Goal: Information Seeking & Learning: Learn about a topic

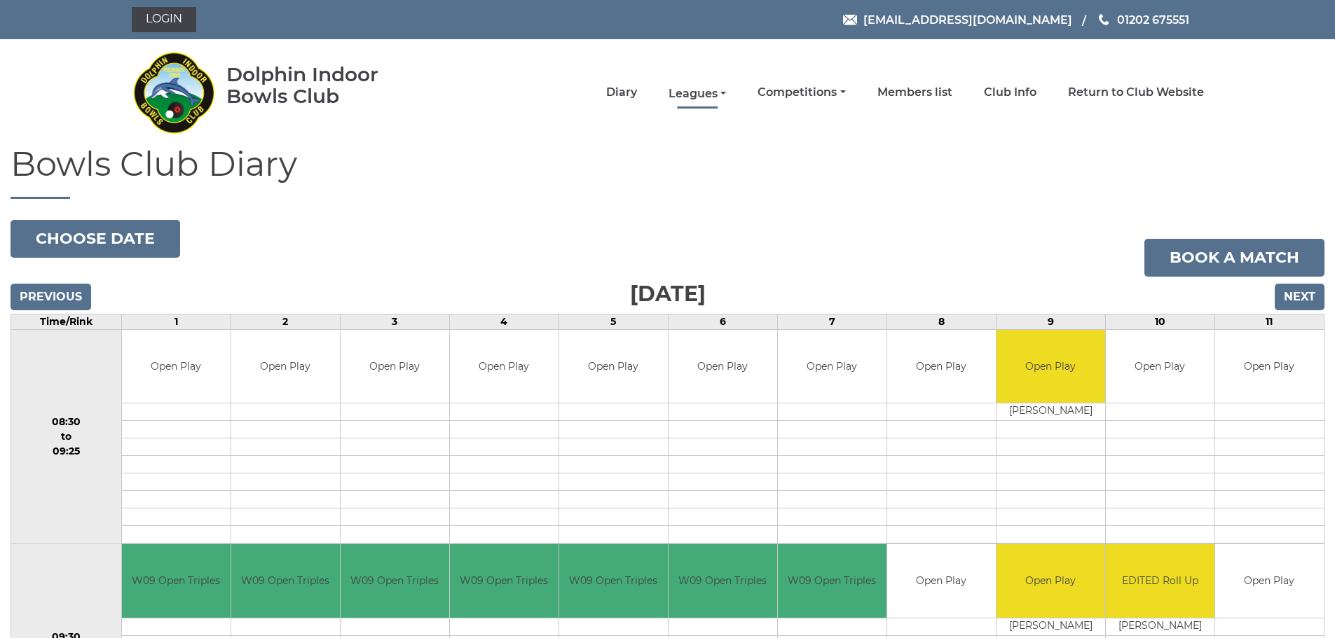
click at [724, 97] on link "Leagues" at bounding box center [697, 93] width 57 height 15
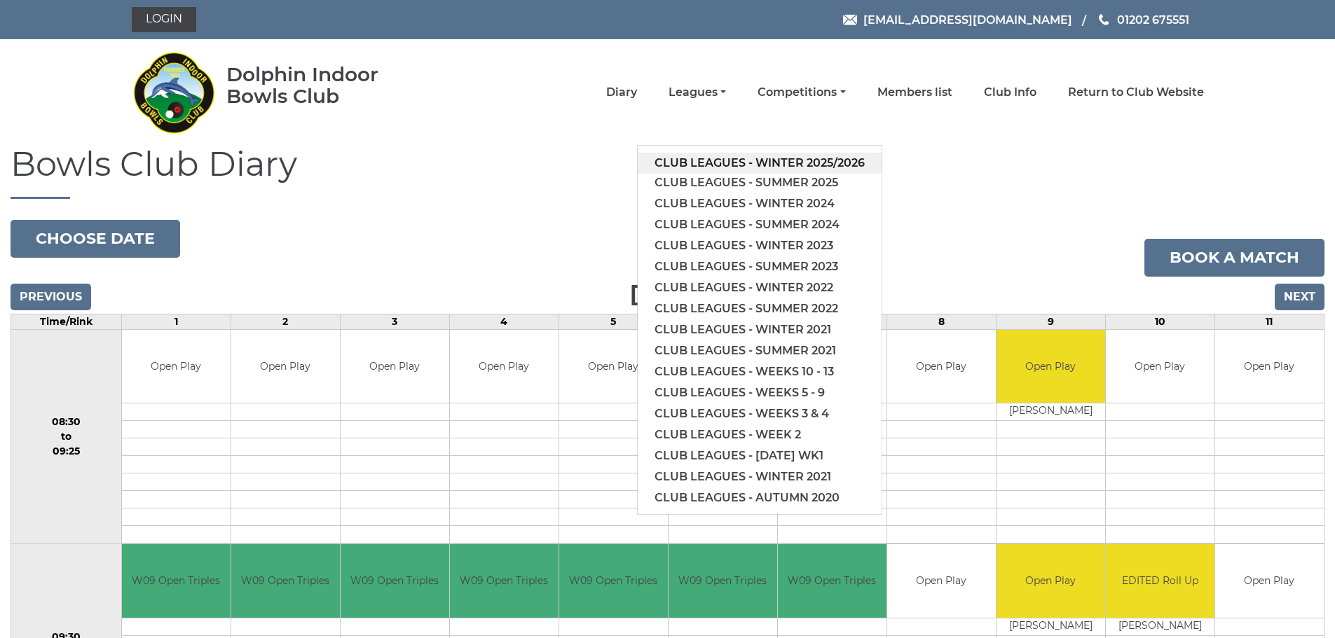
click at [771, 156] on link "Club leagues - Winter 2025/2026" at bounding box center [760, 163] width 244 height 21
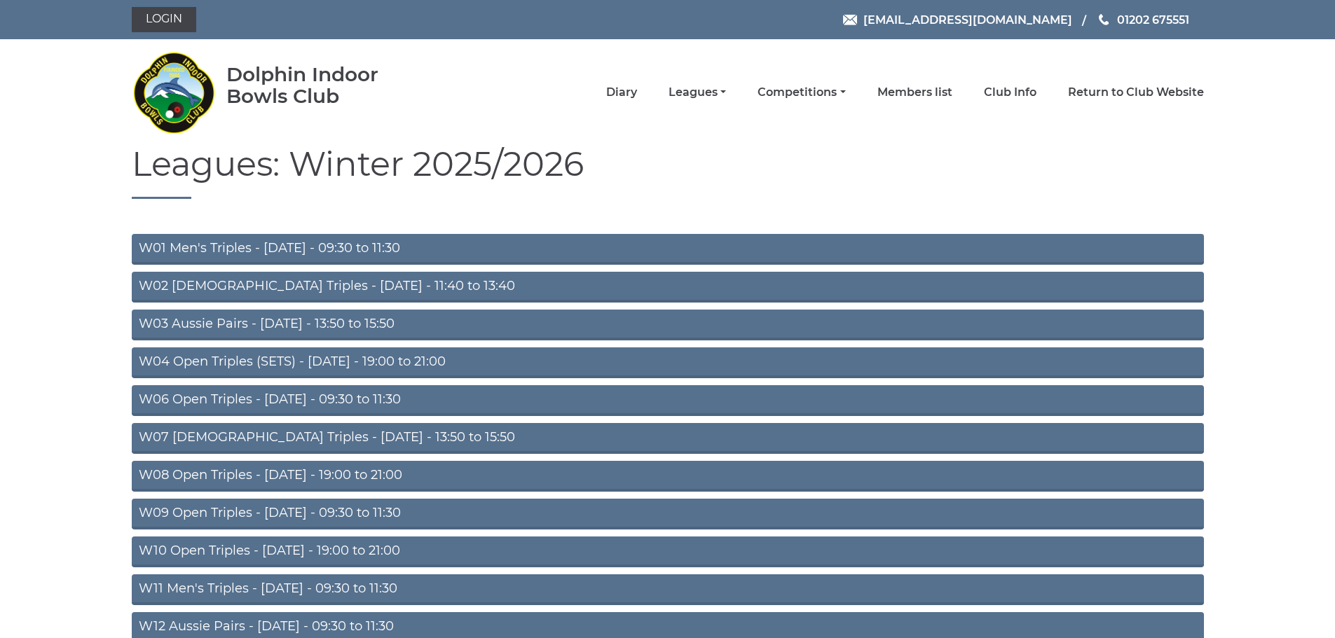
click at [393, 402] on link "W06 Open Triples - Tuesday - 09:30 to 11:30" at bounding box center [668, 400] width 1072 height 31
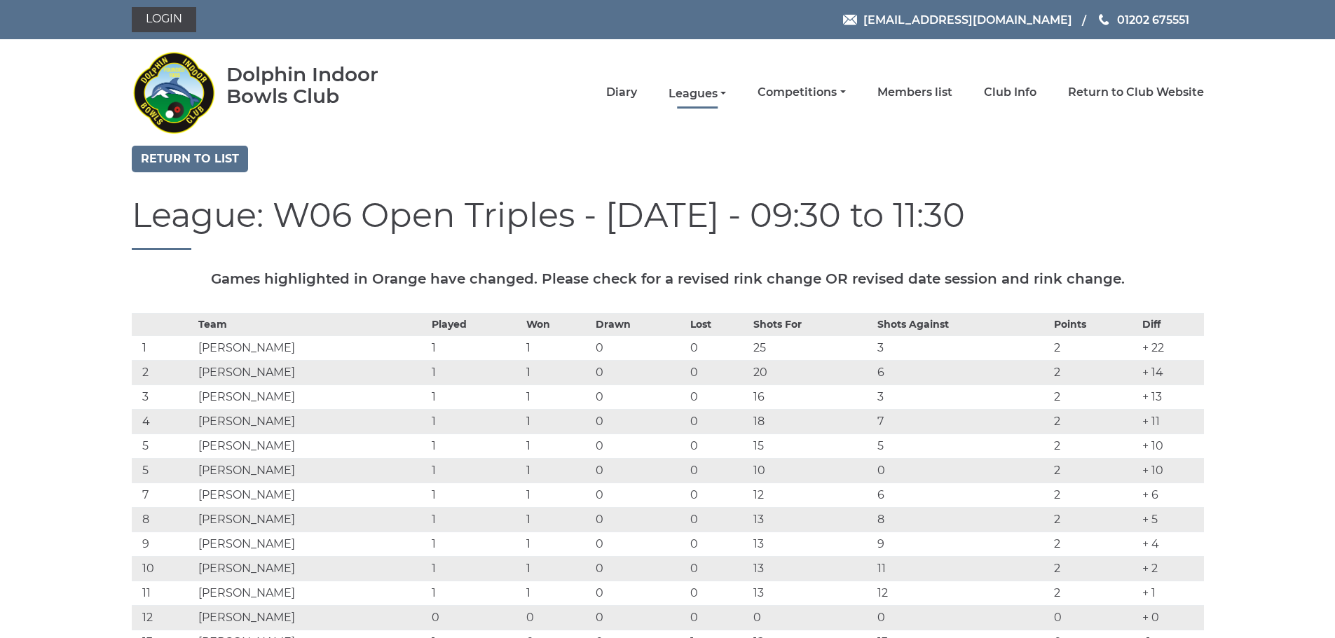
click at [719, 93] on link "Leagues" at bounding box center [697, 93] width 57 height 15
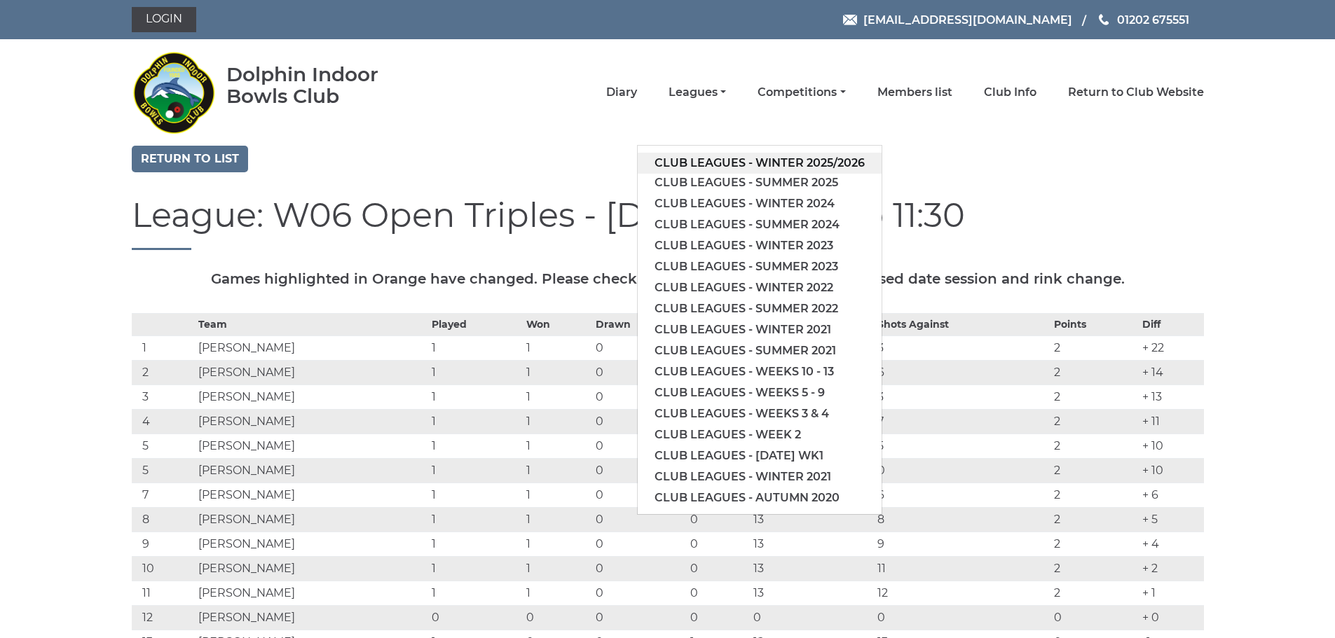
click at [743, 159] on link "Club leagues - Winter 2025/2026" at bounding box center [760, 163] width 244 height 21
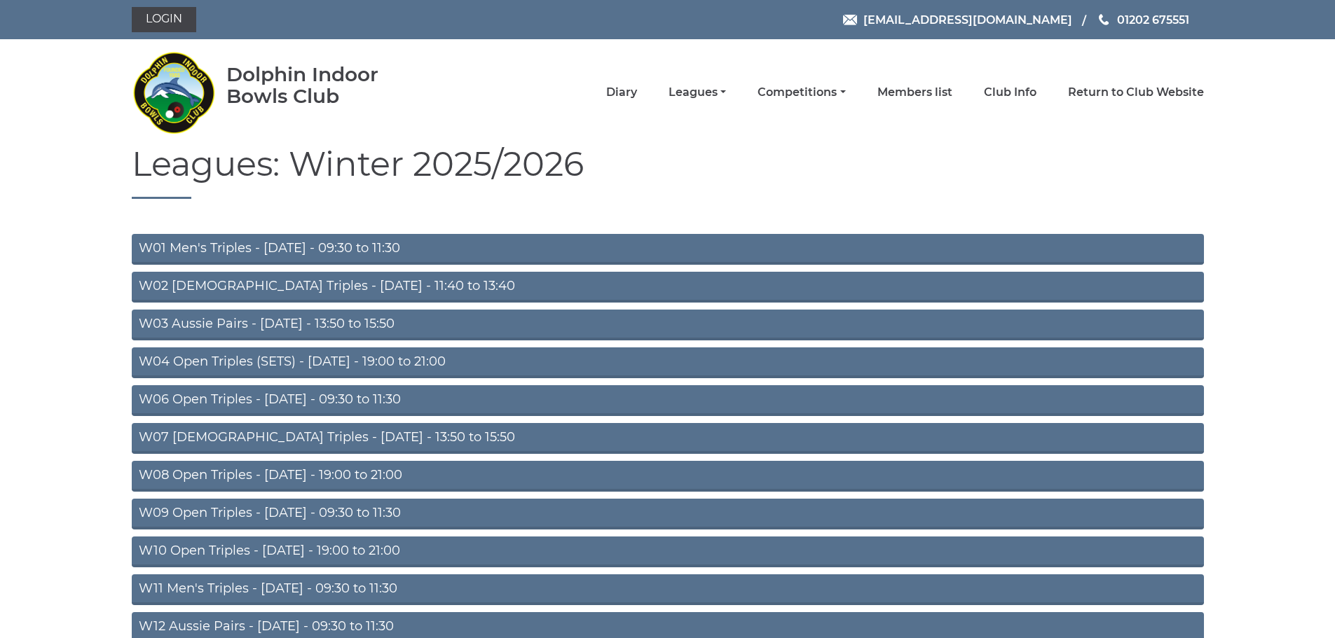
click at [383, 254] on link "W01 Men's Triples - Monday - 09:30 to 11:30" at bounding box center [668, 249] width 1072 height 31
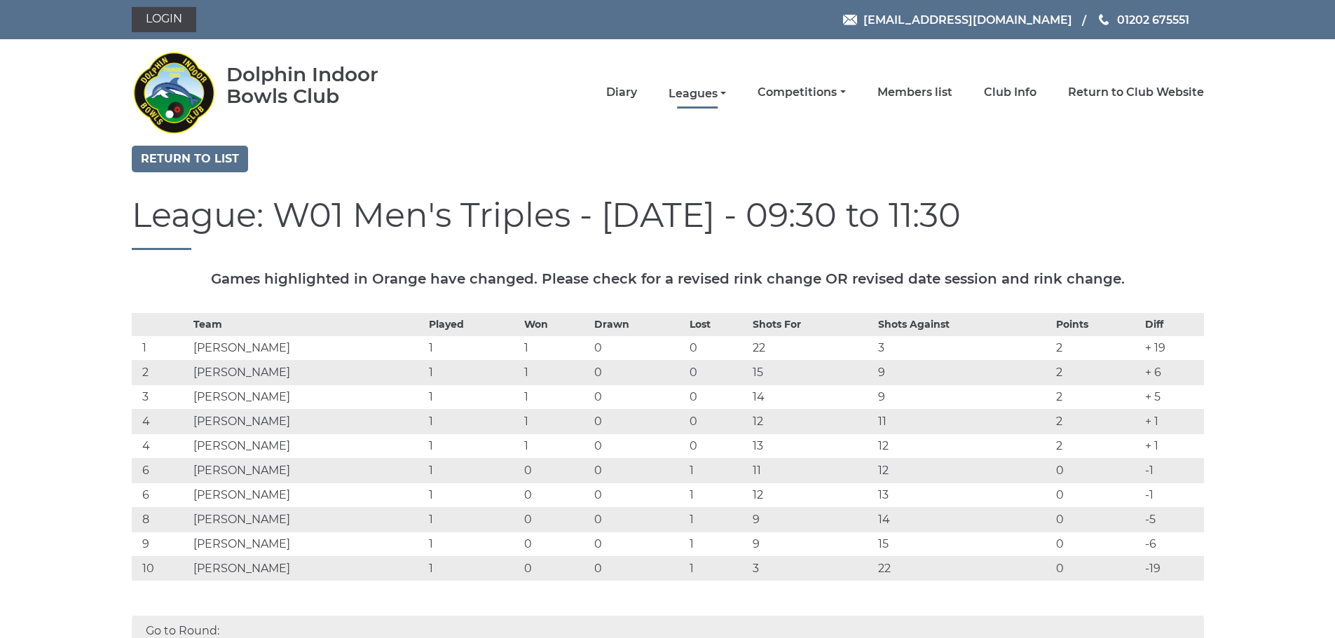
click at [695, 96] on link "Leagues" at bounding box center [697, 93] width 57 height 15
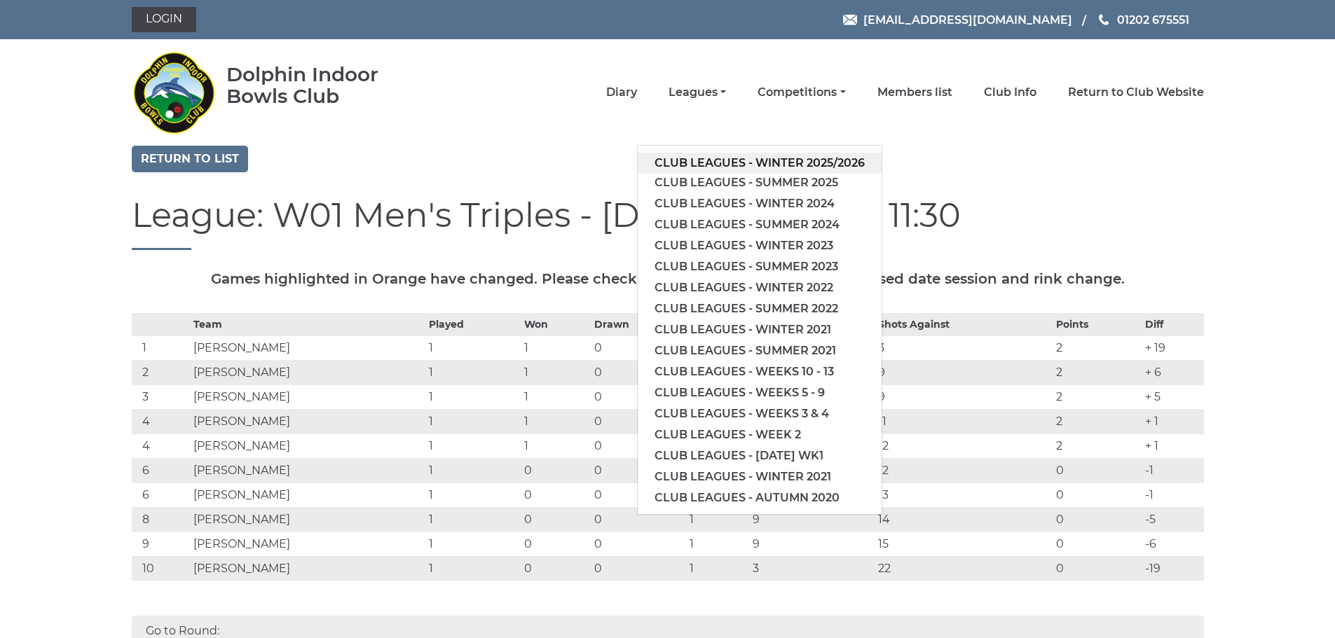
click at [788, 163] on link "Club leagues - Winter 2025/2026" at bounding box center [760, 163] width 244 height 21
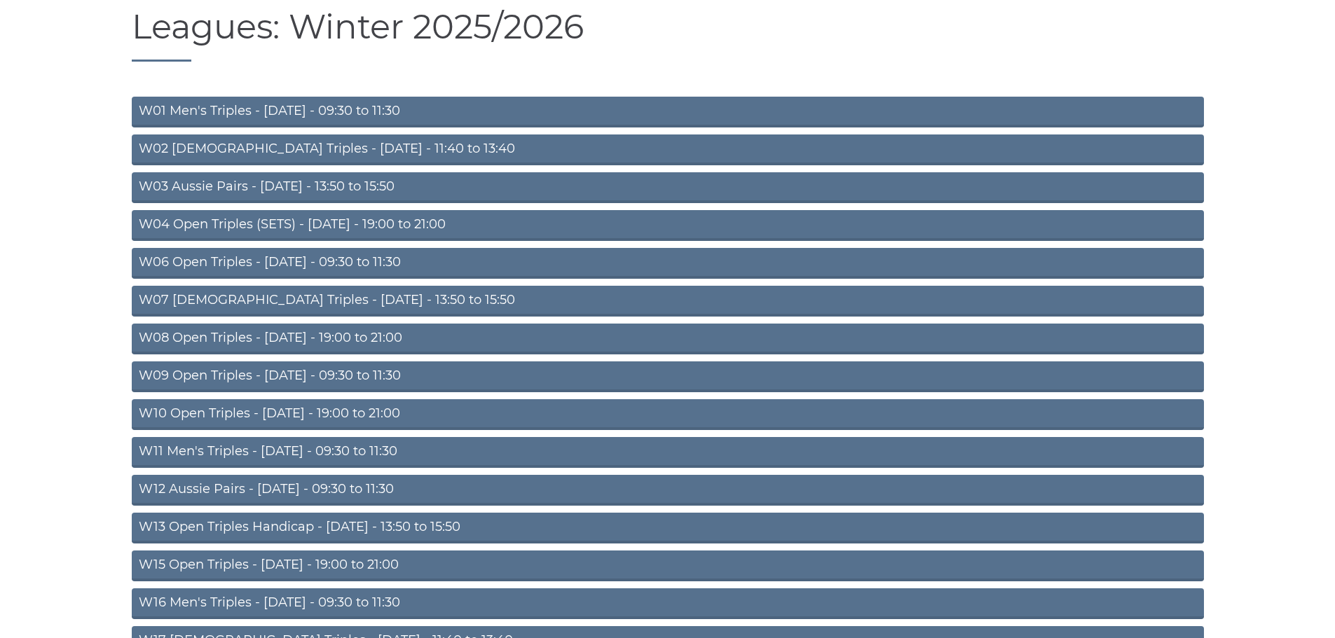
scroll to position [140, 0]
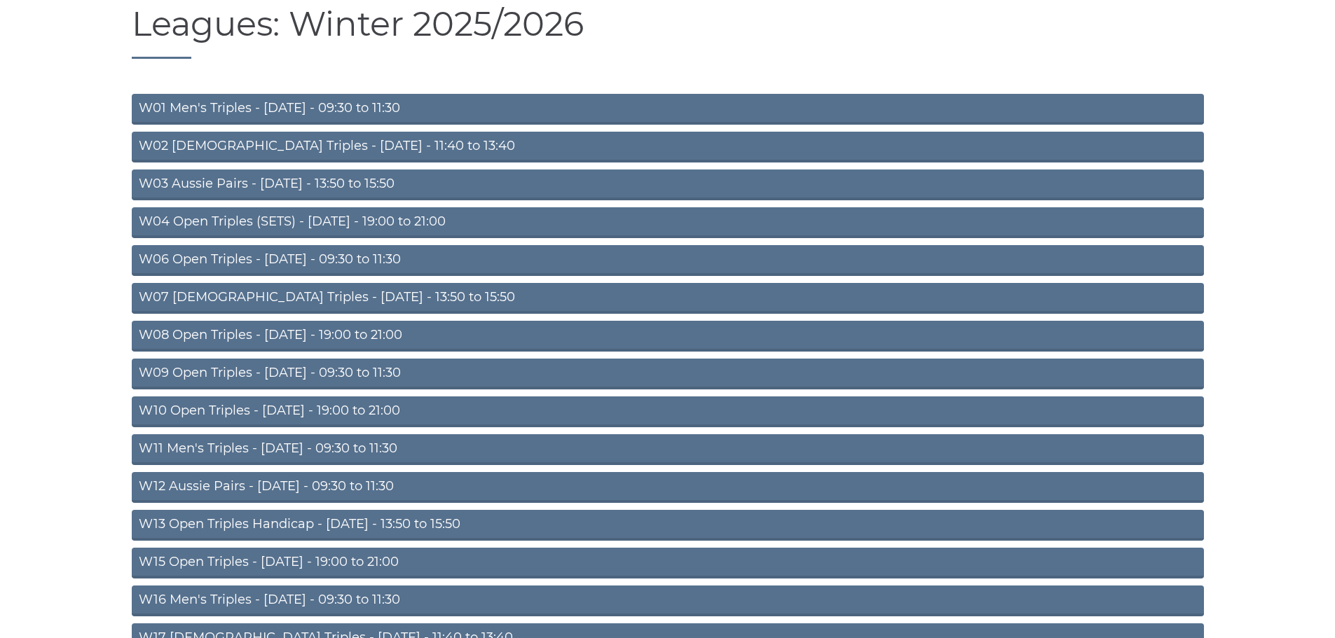
click at [397, 339] on link "W08 Open Triples - [DATE] - 19:00 to 21:00" at bounding box center [668, 336] width 1072 height 31
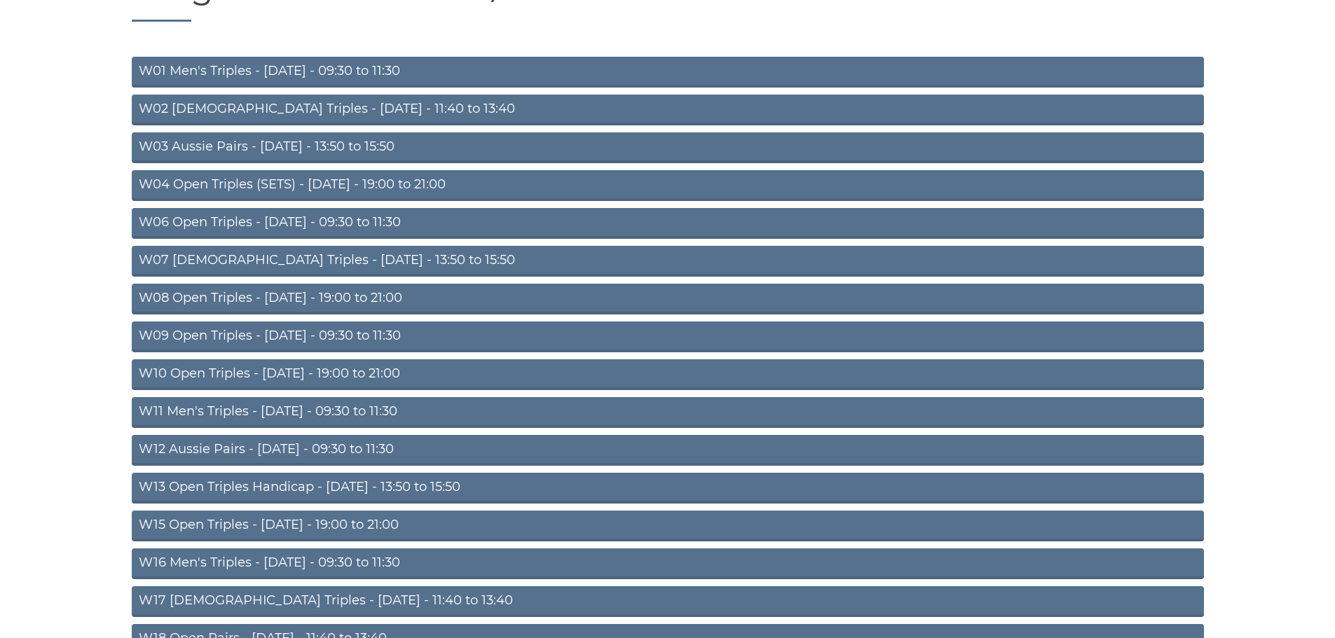
scroll to position [280, 0]
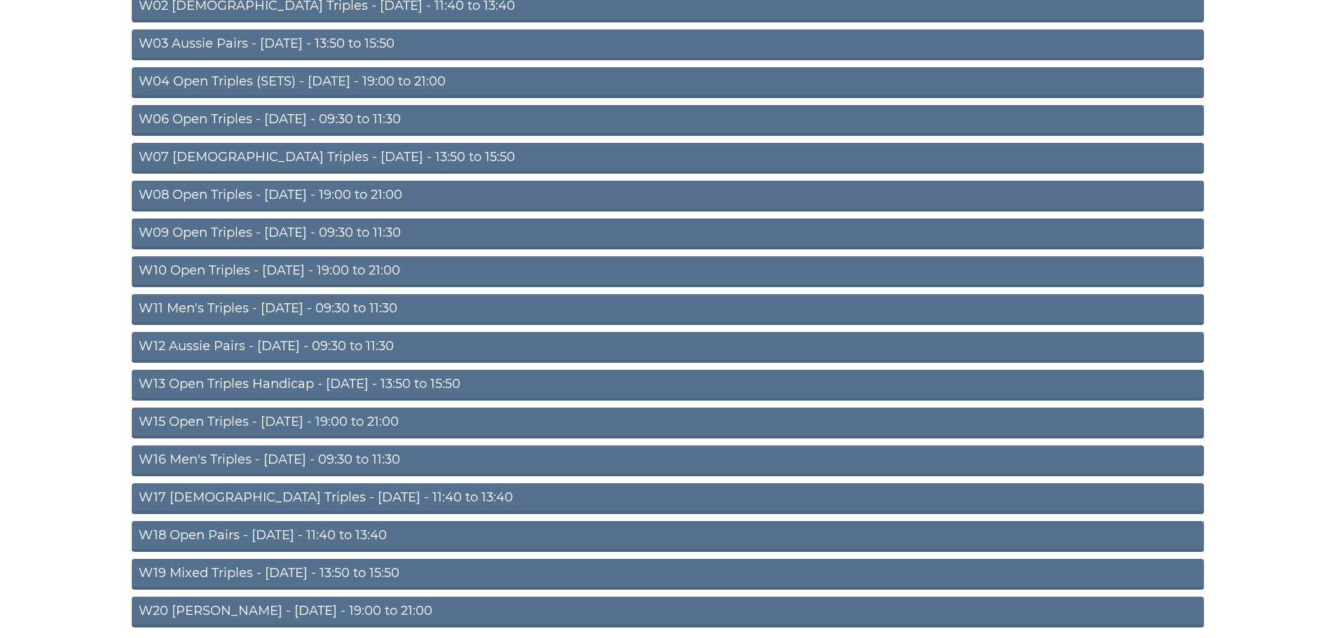
click at [337, 275] on link "W10 Open Triples - [DATE] - 19:00 to 21:00" at bounding box center [668, 272] width 1072 height 31
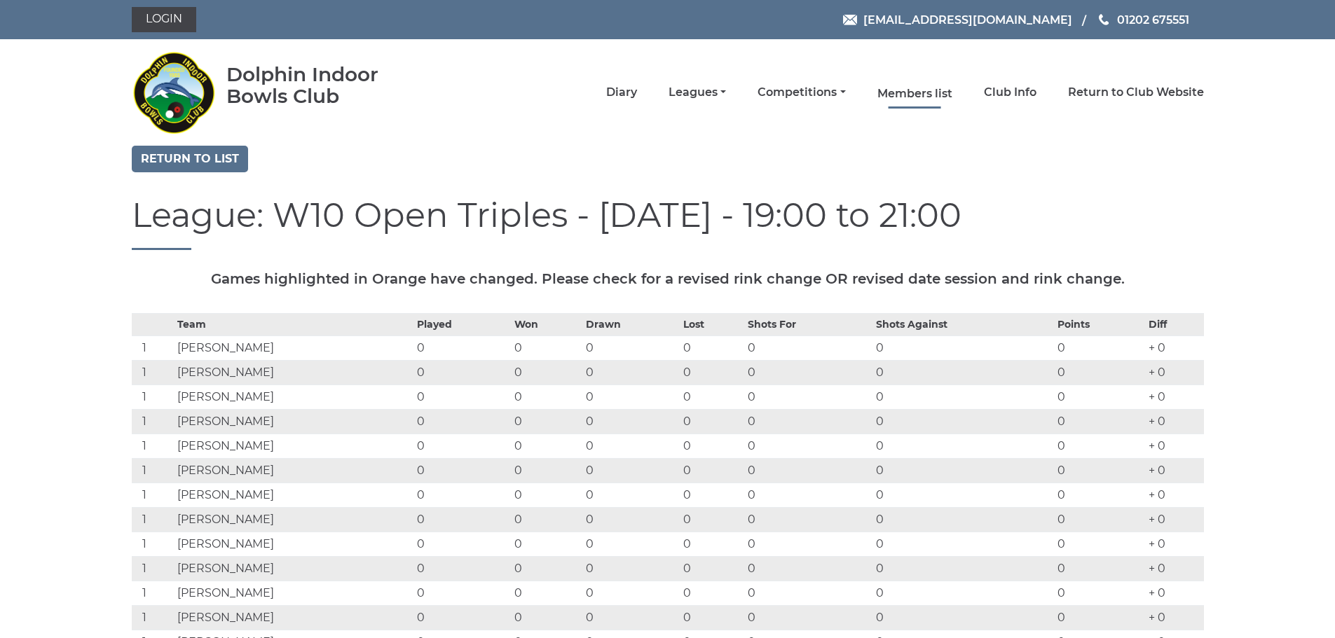
click at [917, 98] on link "Members list" at bounding box center [914, 93] width 75 height 15
